Goal: Task Accomplishment & Management: Complete application form

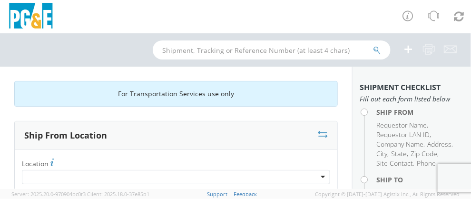
click at [83, 159] on label "Location *" at bounding box center [176, 163] width 323 height 13
click at [30, 160] on span "Location" at bounding box center [35, 163] width 27 height 9
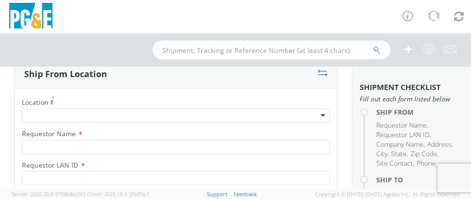
scroll to position [61, 0]
click at [95, 102] on label "Location *" at bounding box center [176, 102] width 323 height 13
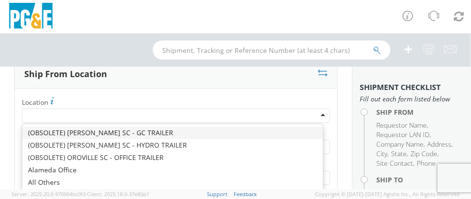
click at [60, 116] on div at bounding box center [176, 116] width 308 height 14
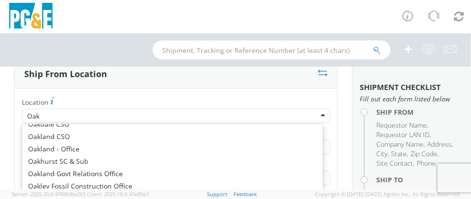
scroll to position [2, 0]
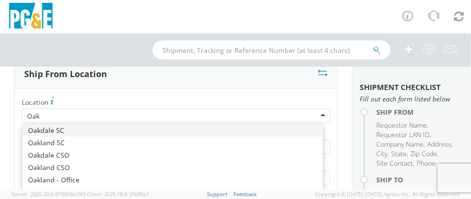
type input "Oakl"
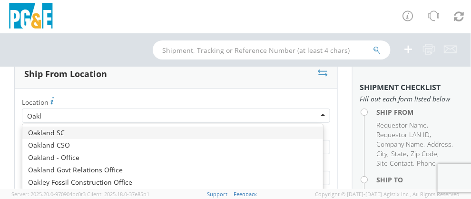
scroll to position [0, 0]
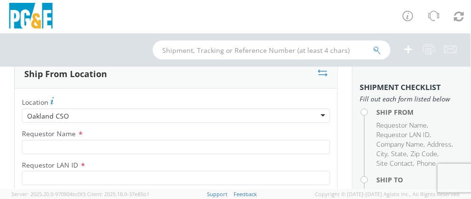
type input "PG&E"
type input "[STREET_ADDRESS]"
type input "[GEOGRAPHIC_DATA]"
type input "94612"
click at [69, 115] on div "Oakland CSO" at bounding box center [176, 116] width 308 height 14
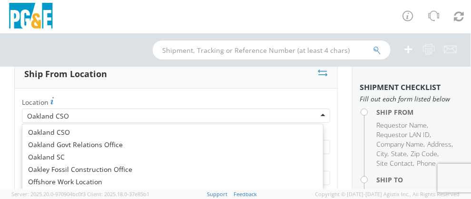
scroll to position [3509, 0]
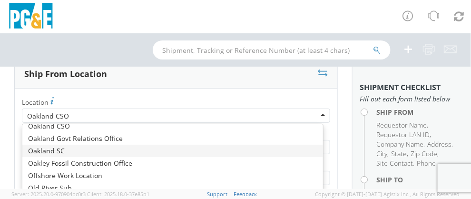
type input "[STREET_ADDRESS]"
type input "[GEOGRAPHIC_DATA]"
type input "94601"
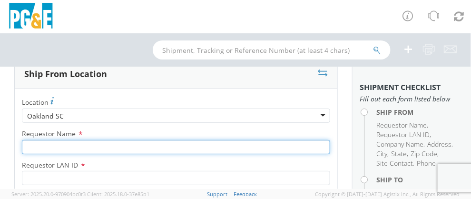
click at [60, 148] on input "Requestor Name *" at bounding box center [176, 147] width 308 height 14
type input "[PERSON_NAME]"
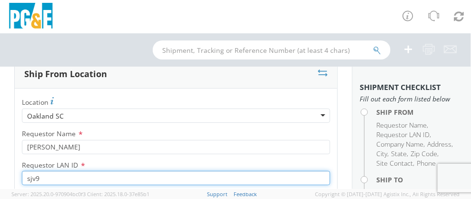
type input "sjv9"
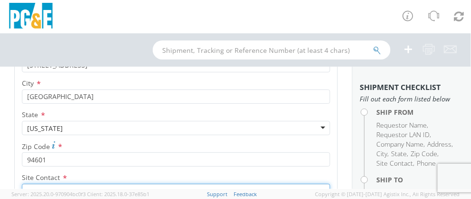
scroll to position [247, 0]
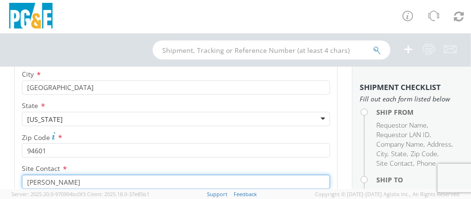
type input "[PERSON_NAME]"
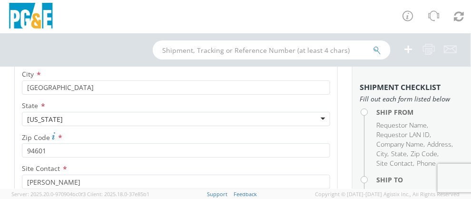
scroll to position [332, 0]
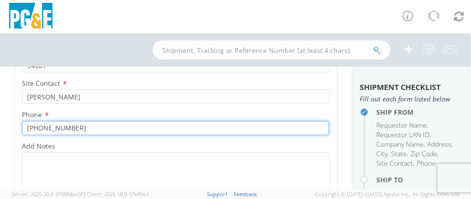
type input "[PHONE_NUMBER]"
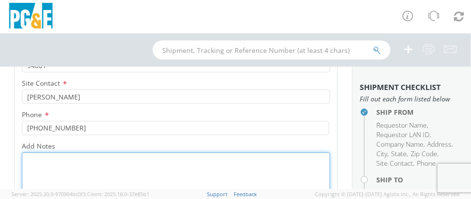
click at [50, 168] on textarea "Add Notes *" at bounding box center [176, 184] width 308 height 65
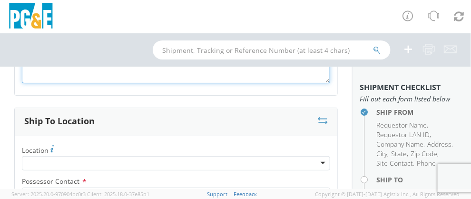
scroll to position [467, 0]
type textarea "See [PERSON_NAME] in garage for keys. Unit is in middle of the yard in front of…"
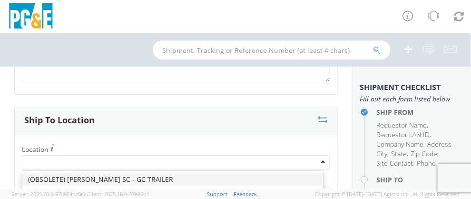
click at [46, 160] on div at bounding box center [176, 162] width 308 height 14
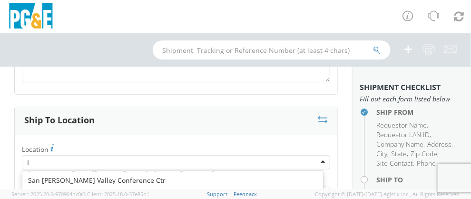
type input "Li"
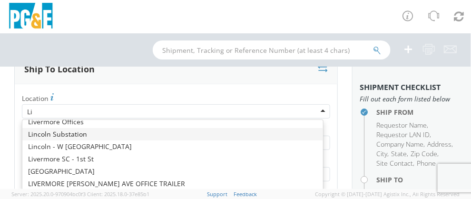
scroll to position [33, 0]
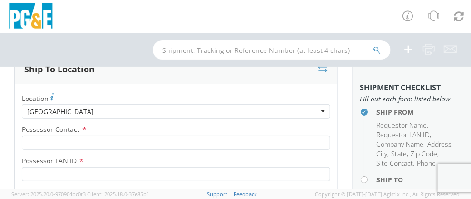
type input "PG&E"
type input "[GEOGRAPHIC_DATA]"
type input "Livermore"
type input "94550"
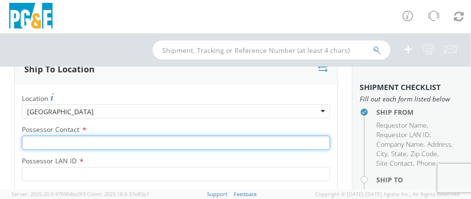
click at [57, 138] on input "Possessor Contact *" at bounding box center [176, 143] width 308 height 14
type input "[PERSON_NAME]"
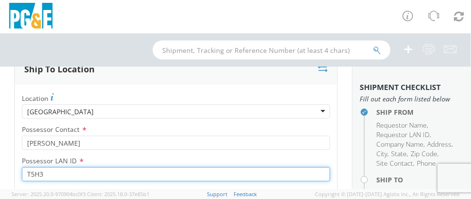
type input "T5H3"
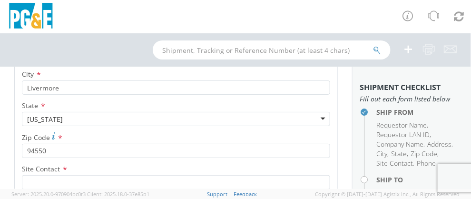
scroll to position [784, 0]
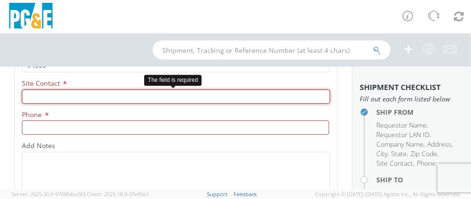
click at [35, 95] on input "text" at bounding box center [176, 96] width 308 height 14
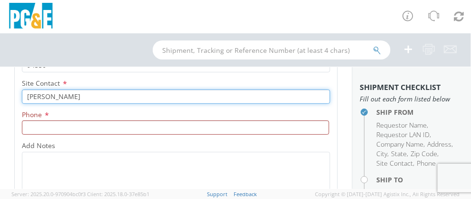
type input "[PERSON_NAME]"
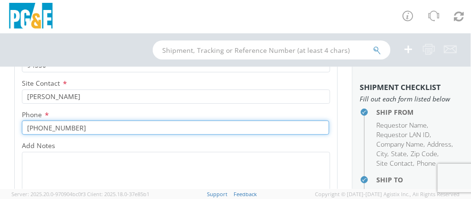
type input "[PHONE_NUMBER]"
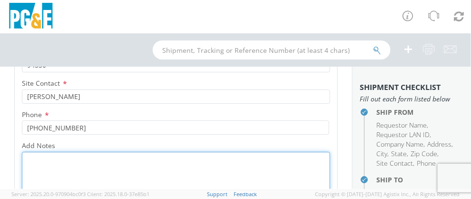
click at [42, 162] on textarea "Add Notes *" at bounding box center [176, 184] width 308 height 65
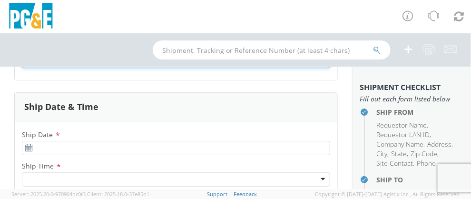
scroll to position [933, 0]
type textarea "Check in at desk to access yard, contact [PERSON_NAME] for drop location."
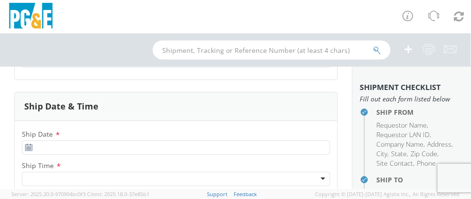
click at [28, 146] on icon at bounding box center [29, 148] width 8 height 8
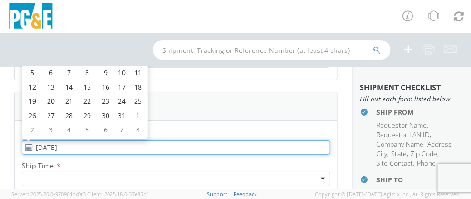
click at [52, 142] on input "[DATE]" at bounding box center [176, 147] width 308 height 14
click at [50, 73] on td "6" at bounding box center [51, 73] width 20 height 14
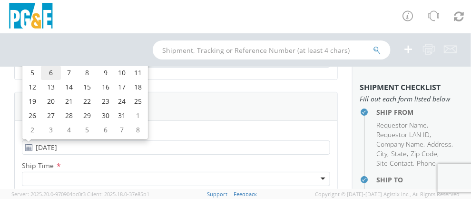
type input "[DATE]"
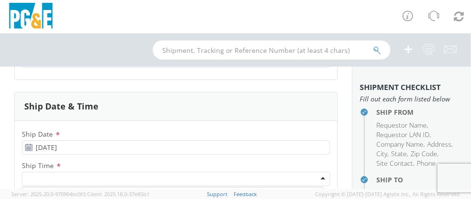
click at [60, 177] on div at bounding box center [176, 179] width 308 height 14
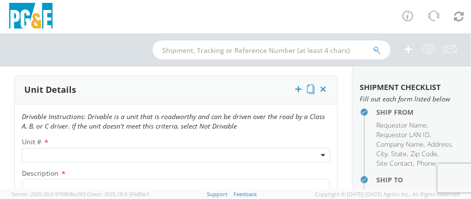
scroll to position [1111, 0]
click at [48, 154] on span at bounding box center [176, 155] width 308 height 14
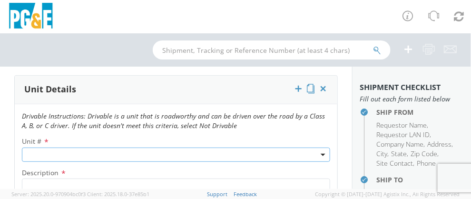
click at [91, 158] on span at bounding box center [176, 155] width 308 height 14
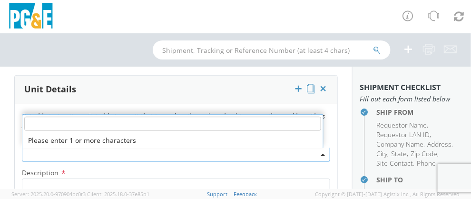
click at [84, 153] on span at bounding box center [176, 155] width 308 height 14
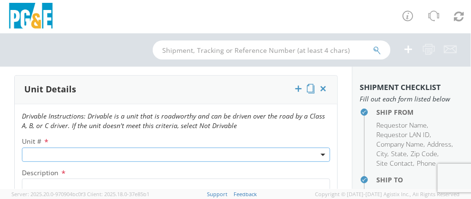
click at [60, 148] on span at bounding box center [176, 155] width 308 height 14
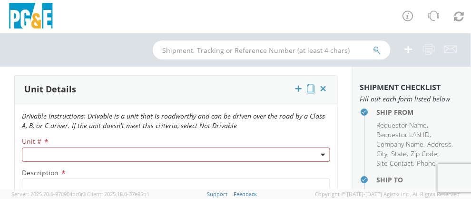
click at [304, 128] on p "Drivable Instructions: Drivable is a unit that is roadworthy and can be driven …" at bounding box center [176, 120] width 323 height 19
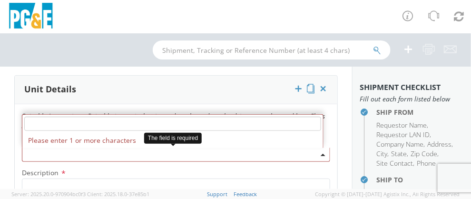
click at [321, 154] on b at bounding box center [323, 155] width 5 height 2
click at [128, 141] on li "Please enter 1 or more characters" at bounding box center [172, 140] width 301 height 15
click at [133, 125] on input "search" at bounding box center [172, 124] width 297 height 14
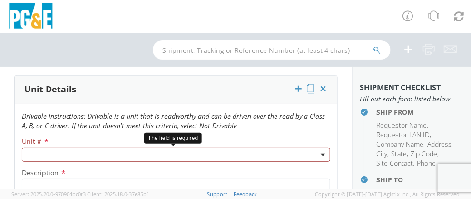
click at [116, 148] on span at bounding box center [176, 155] width 308 height 14
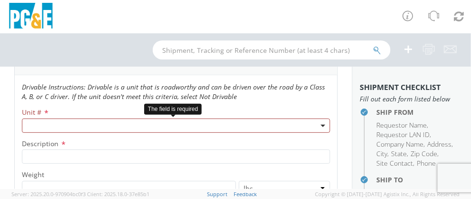
scroll to position [1141, 0]
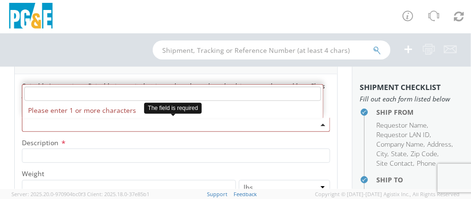
click at [92, 123] on span at bounding box center [176, 125] width 308 height 14
click at [102, 107] on li "Please enter 1 or more characters" at bounding box center [172, 110] width 301 height 15
click at [213, 125] on span at bounding box center [176, 125] width 308 height 14
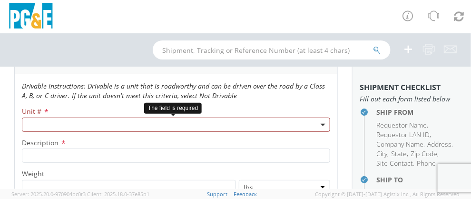
click at [282, 123] on span at bounding box center [176, 125] width 308 height 14
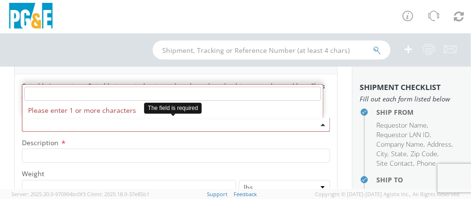
click at [321, 124] on b at bounding box center [323, 125] width 5 height 2
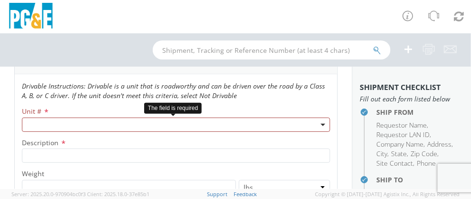
click at [321, 124] on b at bounding box center [323, 125] width 5 height 2
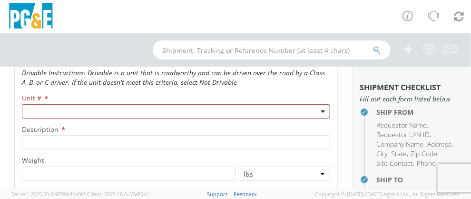
scroll to position [1155, 0]
click at [38, 93] on span "Unit #" at bounding box center [32, 97] width 20 height 9
click at [30, 99] on span "Unit #" at bounding box center [32, 97] width 20 height 9
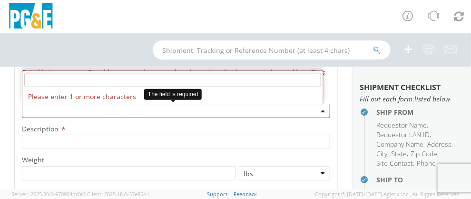
click at [34, 109] on span at bounding box center [176, 111] width 308 height 14
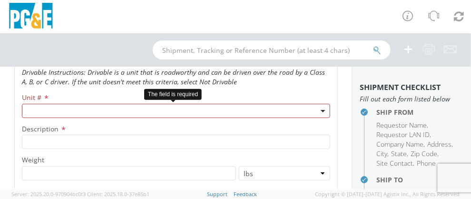
click at [34, 109] on span at bounding box center [176, 111] width 308 height 14
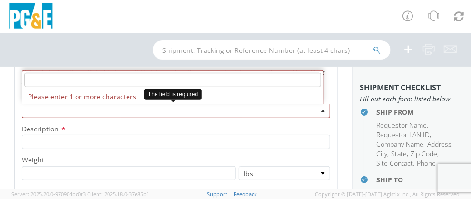
click at [34, 109] on span at bounding box center [176, 111] width 308 height 14
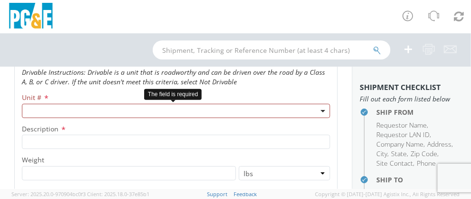
click at [34, 109] on span at bounding box center [176, 111] width 308 height 14
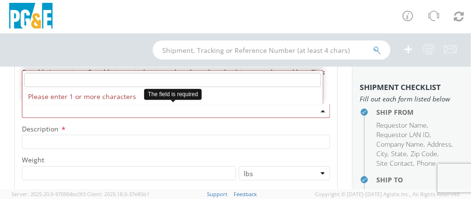
drag, startPoint x: 34, startPoint y: 109, endPoint x: 20, endPoint y: 108, distance: 14.3
click at [20, 108] on div "Please enter 1 or more characters" at bounding box center [176, 111] width 323 height 14
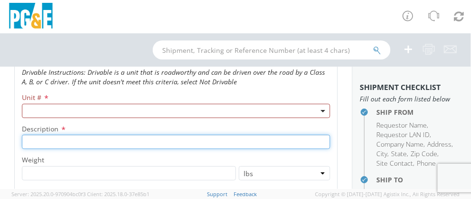
click at [51, 135] on input "Description *" at bounding box center [176, 142] width 308 height 14
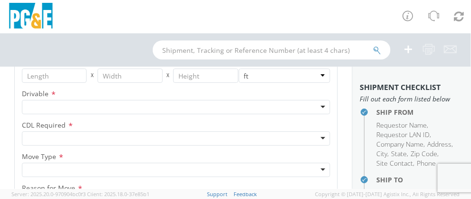
scroll to position [1290, 0]
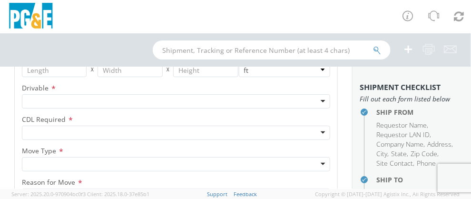
click at [53, 96] on div at bounding box center [176, 101] width 308 height 14
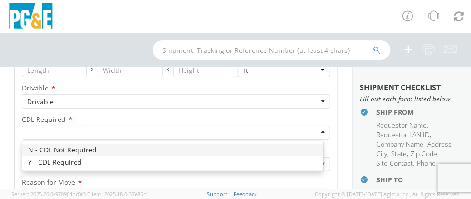
click at [44, 133] on div at bounding box center [176, 133] width 308 height 14
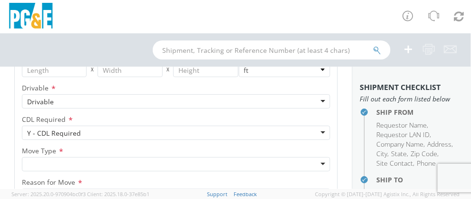
click at [55, 155] on label "Move Type *" at bounding box center [176, 151] width 323 height 12
click at [52, 149] on span "Move Type" at bounding box center [39, 150] width 34 height 9
click at [44, 168] on div at bounding box center [176, 164] width 308 height 14
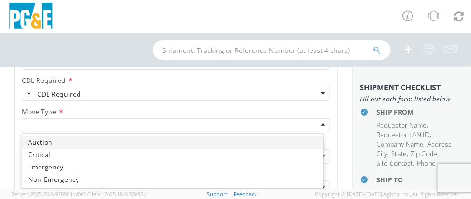
scroll to position [1333, 0]
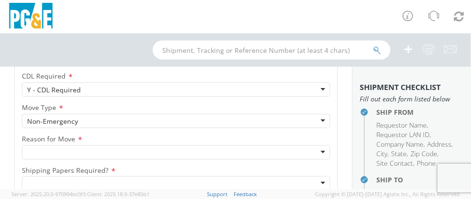
click at [49, 140] on span "Reason for Move" at bounding box center [48, 138] width 53 height 9
click at [52, 150] on div at bounding box center [176, 152] width 308 height 14
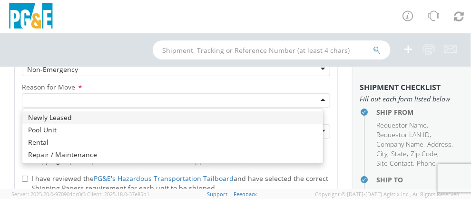
scroll to position [1386, 0]
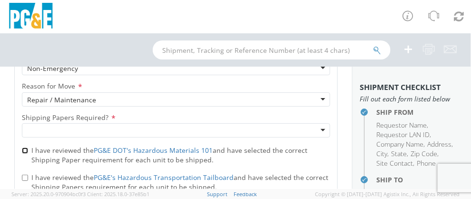
click at [25, 149] on input "I have reviewed the PG&E DOT's Hazardous Materials 101 and have selected the co…" at bounding box center [25, 151] width 6 height 6
checkbox input "true"
click at [21, 176] on div "I have reviewed the PG&E's Hazardous Transportation Tailboard and have selected…" at bounding box center [176, 180] width 323 height 22
click at [24, 179] on input "I have reviewed the PG&E's Hazardous Transportation Tailboard and have selected…" at bounding box center [25, 178] width 6 height 6
checkbox input "true"
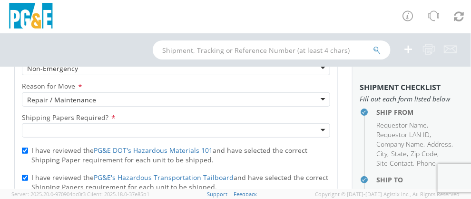
click at [119, 109] on div "Unit # * Description * Weight * lbs kgs Dimensions * X X in cm ft Drivable * Dr…" at bounding box center [176, 2] width 323 height 282
click at [82, 121] on span "Shipping Papers Required?" at bounding box center [65, 117] width 87 height 9
click at [101, 130] on div at bounding box center [176, 130] width 308 height 14
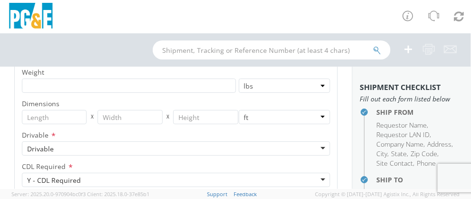
scroll to position [1236, 0]
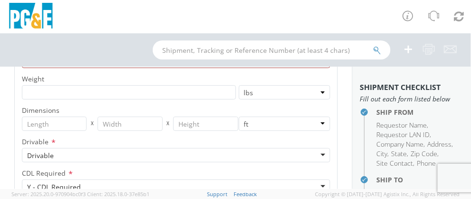
click at [41, 101] on div "Unit # * Description * Weight * lbs kgs Dimensions * X X in cm ft Drivable * Dr…" at bounding box center [176, 151] width 323 height 282
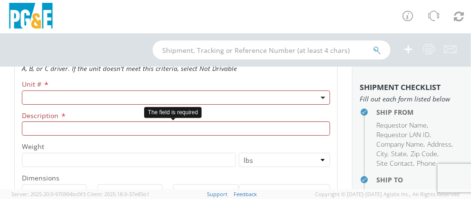
scroll to position [1169, 0]
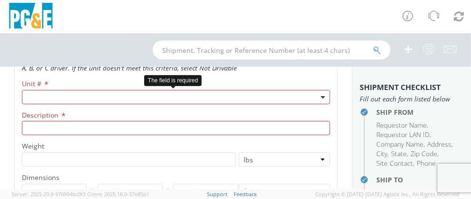
click at [38, 92] on span at bounding box center [176, 97] width 308 height 14
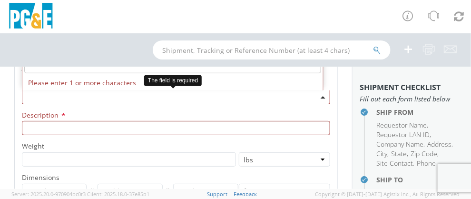
click at [237, 93] on span at bounding box center [176, 97] width 308 height 14
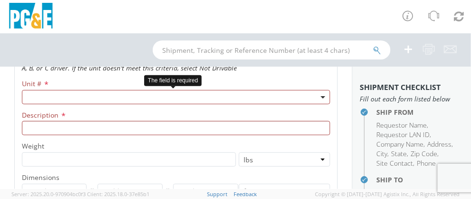
click at [170, 94] on span at bounding box center [176, 97] width 308 height 14
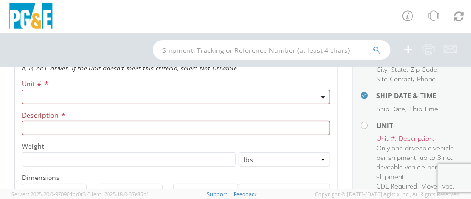
scroll to position [153, 0]
click at [377, 123] on h4 "Unit" at bounding box center [421, 124] width 88 height 7
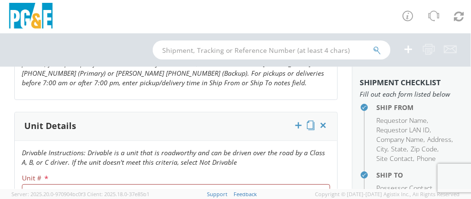
scroll to position [1075, 0]
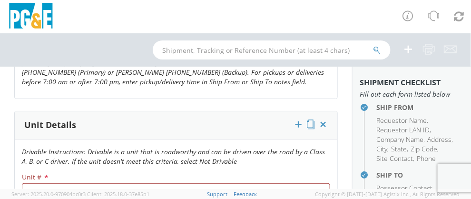
click at [255, 125] on div "Unit Details" at bounding box center [176, 125] width 323 height 29
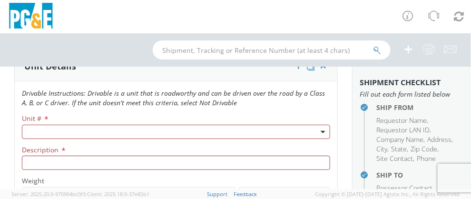
scroll to position [1136, 0]
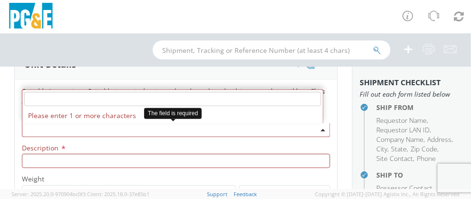
click at [58, 124] on agx-select2 "Please enter 1 or more characters" at bounding box center [176, 128] width 308 height 9
click at [59, 115] on li "Please enter 1 or more characters" at bounding box center [172, 115] width 301 height 15
click at [66, 99] on input "search" at bounding box center [172, 99] width 297 height 14
type input "b"
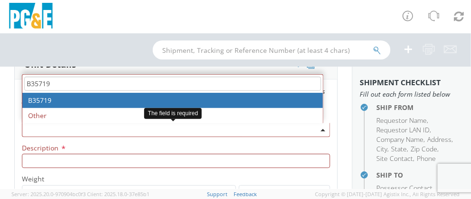
type input "B35719"
type input "TRUCK; MEDIUM LINE 4X4"
type input "39000"
select select "B35719"
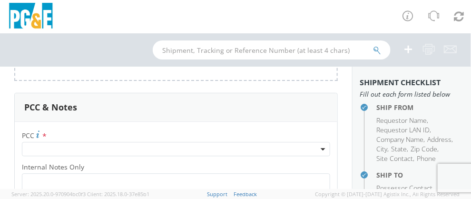
scroll to position [1560, 0]
click at [55, 147] on span at bounding box center [176, 147] width 308 height 14
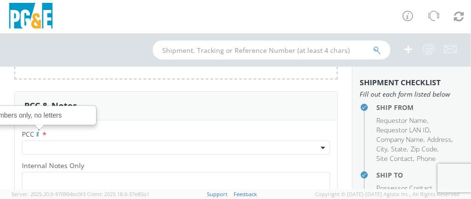
click at [46, 132] on span "*" at bounding box center [44, 134] width 6 height 10
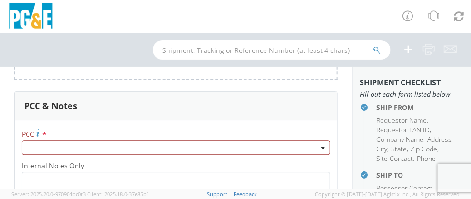
click at [46, 132] on span "*" at bounding box center [44, 134] width 6 height 10
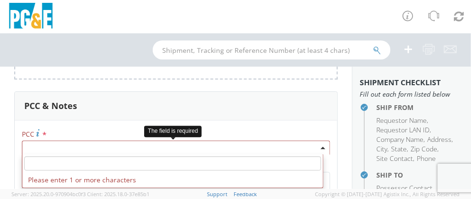
click at [38, 150] on span at bounding box center [176, 147] width 308 height 14
click at [36, 163] on input "number" at bounding box center [172, 163] width 297 height 14
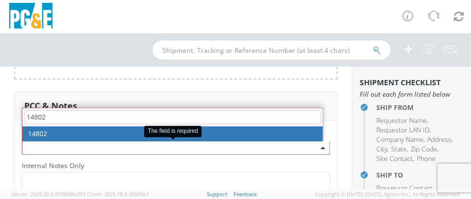
type input "14802"
select select "14802"
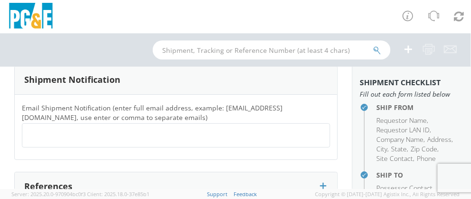
scroll to position [1808, 0]
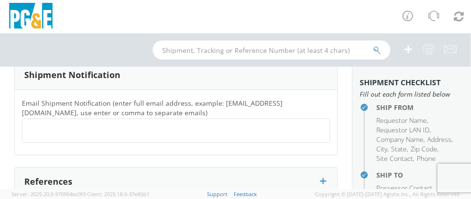
click at [43, 131] on ul at bounding box center [176, 131] width 300 height 16
type input "[EMAIL_ADDRESS][DOMAIN_NAME]"
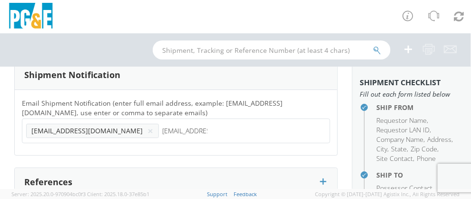
type input "[EMAIL_ADDRESS][DOMAIN_NAME]"
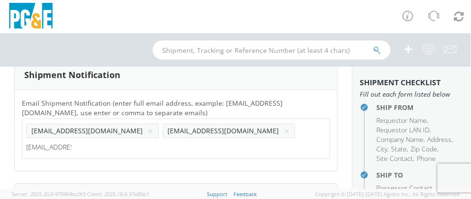
type input "[EMAIL_ADDRESS][DOMAIN_NAME]"
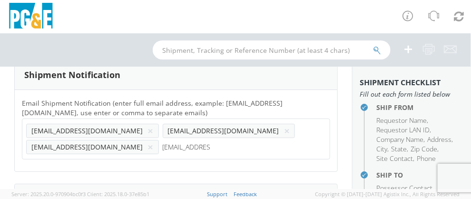
type input "[EMAIL_ADDRESS][DOMAIN_NAME]"
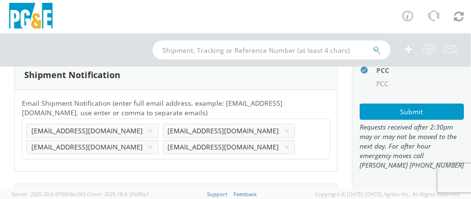
scroll to position [369, 0]
click at [359, 138] on aside "Shipment Checklist Fill out each form listed below Ship From Requestor Name , R…" at bounding box center [411, 128] width 119 height 122
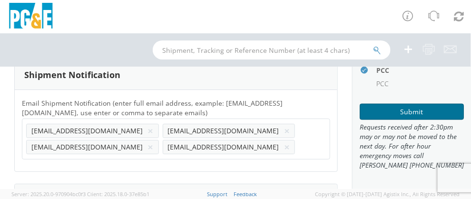
click at [405, 112] on button "Submit" at bounding box center [412, 112] width 104 height 16
